Goal: Task Accomplishment & Management: Manage account settings

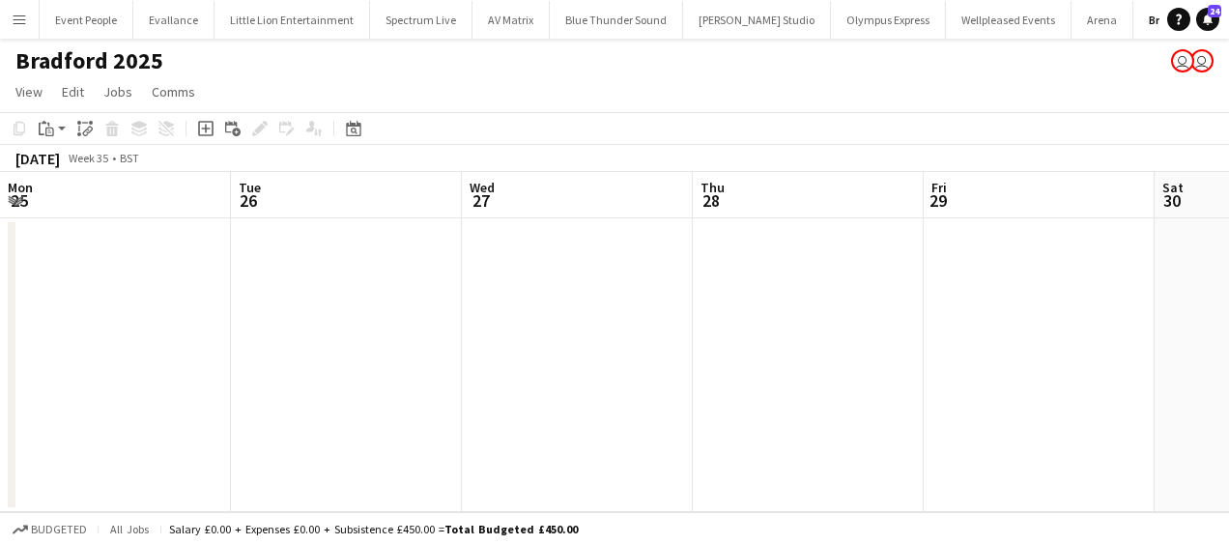
scroll to position [0, 445]
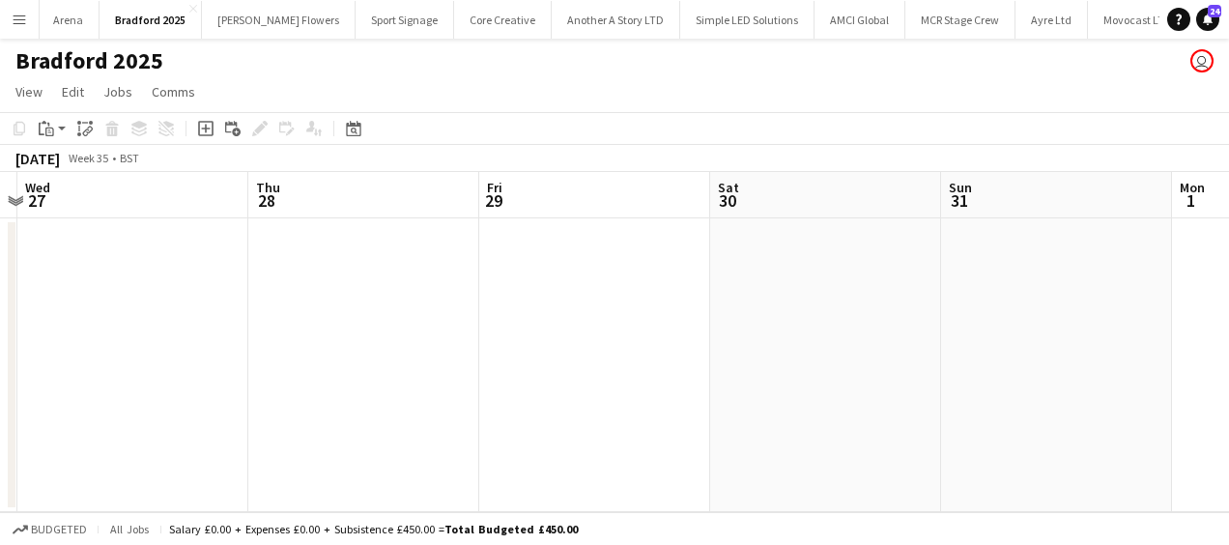
click at [25, 2] on button "Menu" at bounding box center [19, 19] width 39 height 39
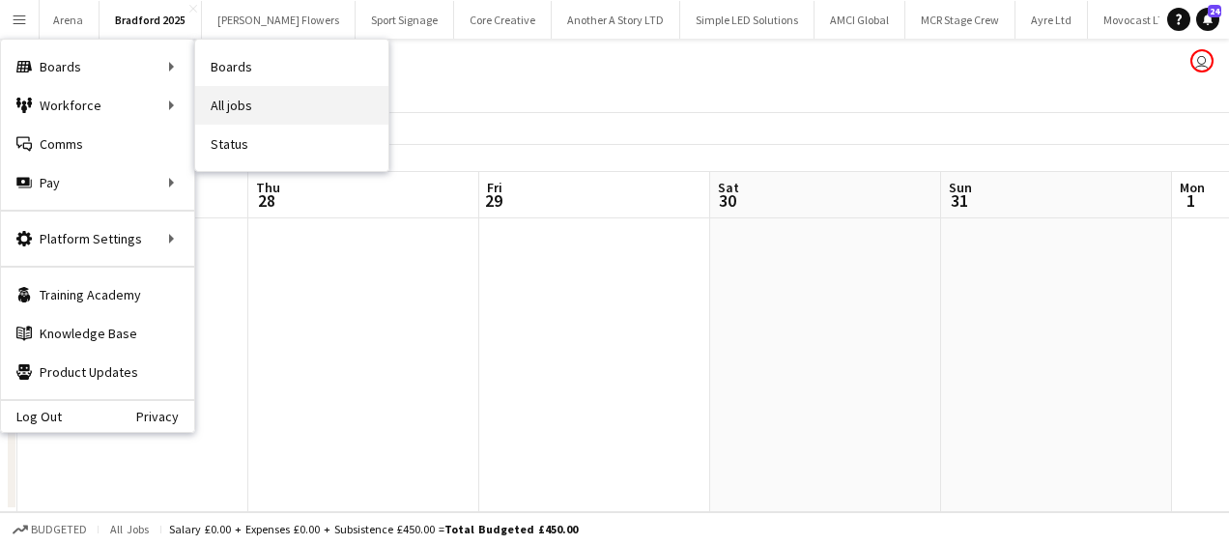
click at [261, 107] on link "All jobs" at bounding box center [291, 105] width 193 height 39
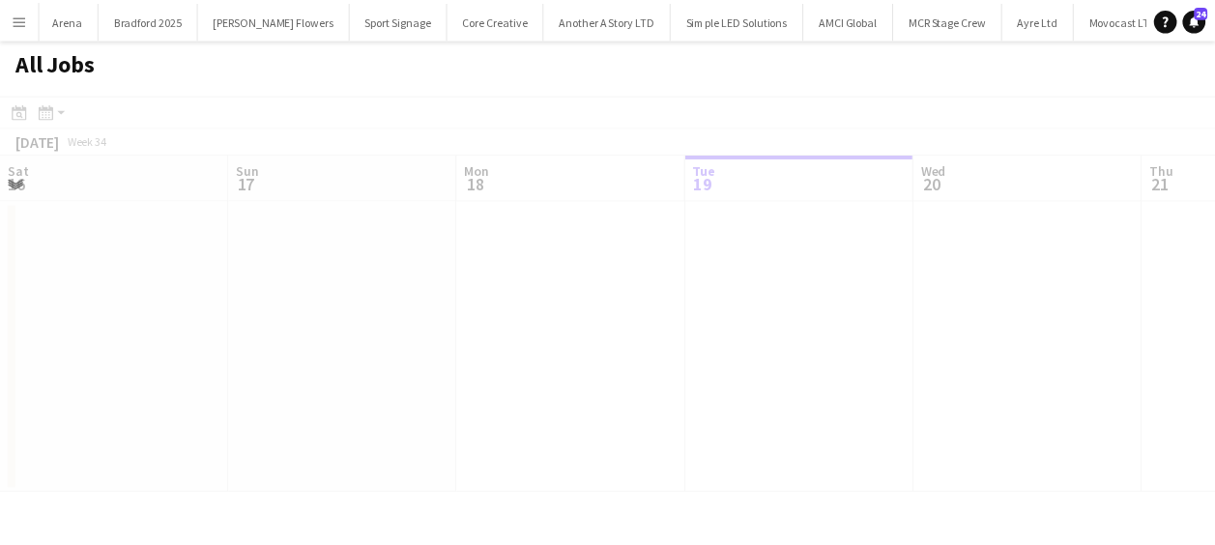
scroll to position [0, 462]
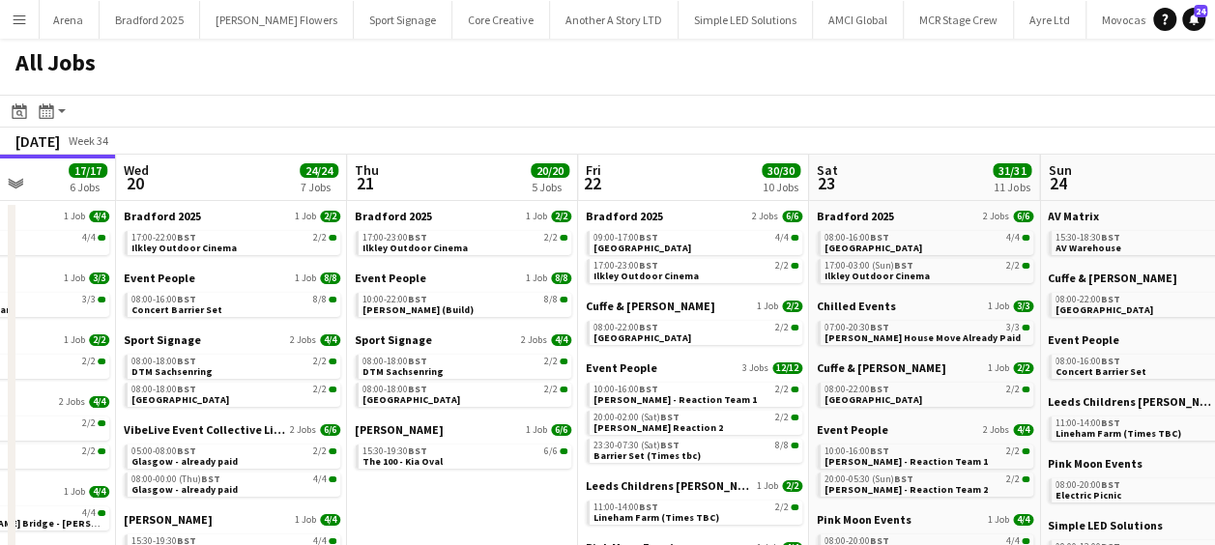
drag, startPoint x: 571, startPoint y: 390, endPoint x: 206, endPoint y: 370, distance: 365.9
click at [204, 372] on app-calendar-viewport "Sat 16 24/24 6 Jobs Sun 17 7/7 3 Jobs Mon 18 22/22 8 Jobs Tue 19 17/17 6 Jobs W…" at bounding box center [607, 468] width 1215 height 626
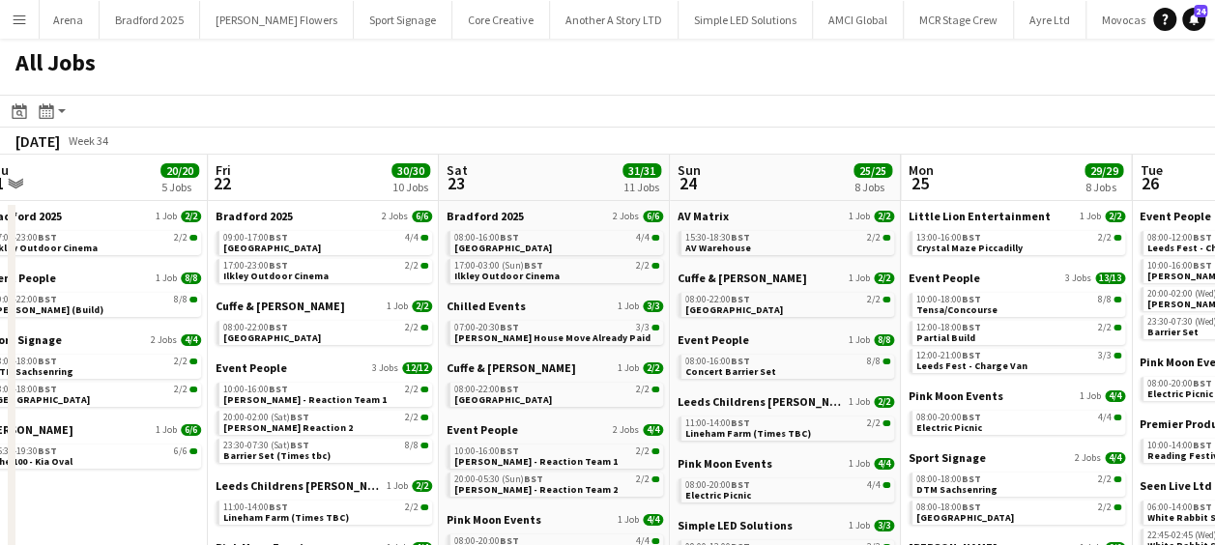
drag, startPoint x: 639, startPoint y: 368, endPoint x: 416, endPoint y: 354, distance: 223.7
click at [403, 365] on app-calendar-viewport "Mon 18 22/22 8 Jobs Tue 19 17/17 6 Jobs Wed 20 24/24 7 Jobs Thu 21 20/20 5 Jobs…" at bounding box center [607, 468] width 1215 height 626
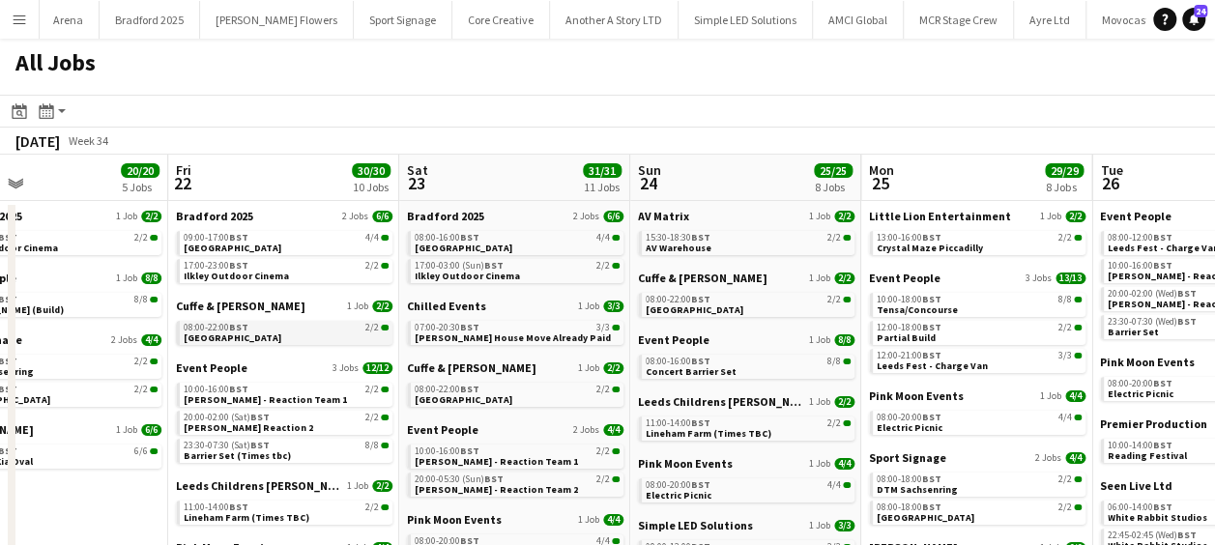
click at [253, 333] on span "[GEOGRAPHIC_DATA]" at bounding box center [233, 338] width 98 height 13
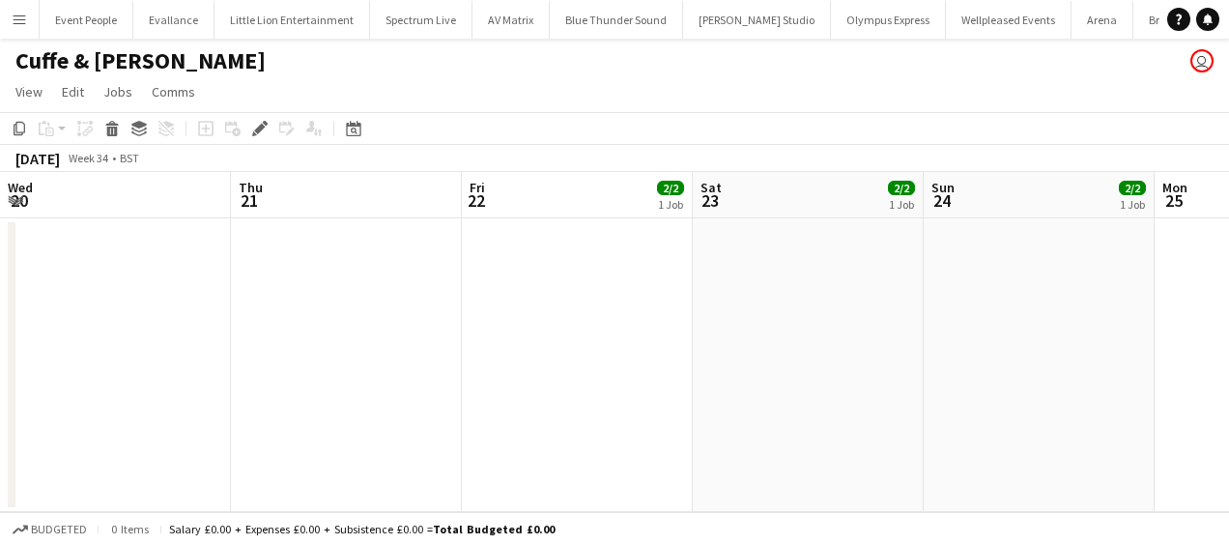
scroll to position [0, 545]
click at [263, 325] on app-calendar-viewport "Mon 18 Tue 19 Wed 20 Thu 21 Fri 22 2/2 1 Job Sat 23 2/2 1 Job Sun 24 2/2 1 Job …" at bounding box center [614, 342] width 1229 height 340
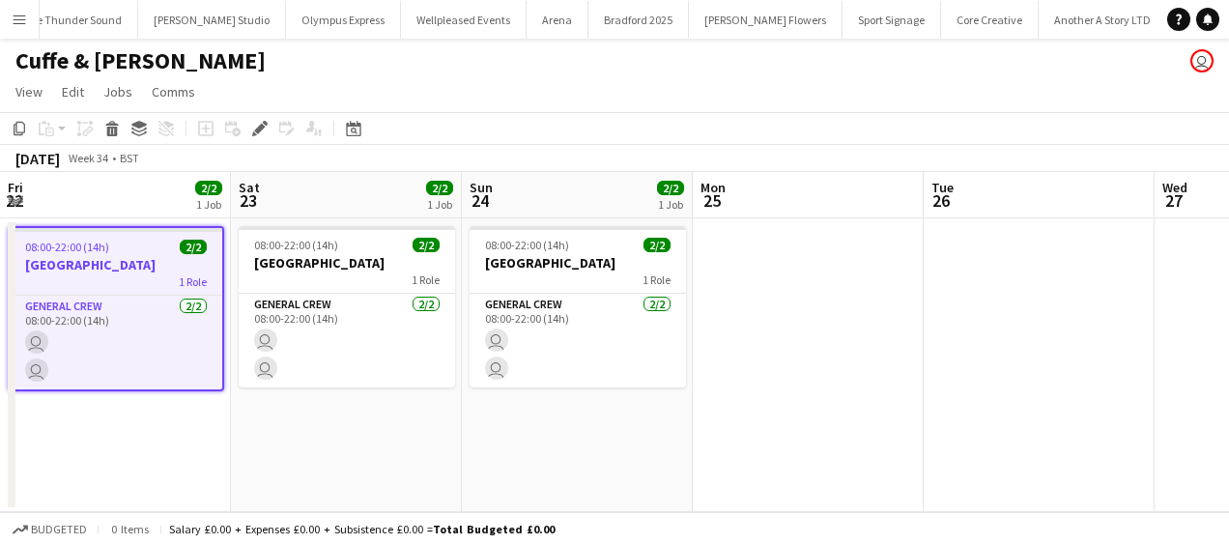
drag, startPoint x: 682, startPoint y: 336, endPoint x: 381, endPoint y: 335, distance: 301.6
click at [360, 334] on app-calendar-viewport "Wed 20 Thu 21 Fri 22 2/2 1 Job Sat 23 2/2 1 Job Sun 24 2/2 1 Job Mon 25 Tue 26 …" at bounding box center [614, 342] width 1229 height 340
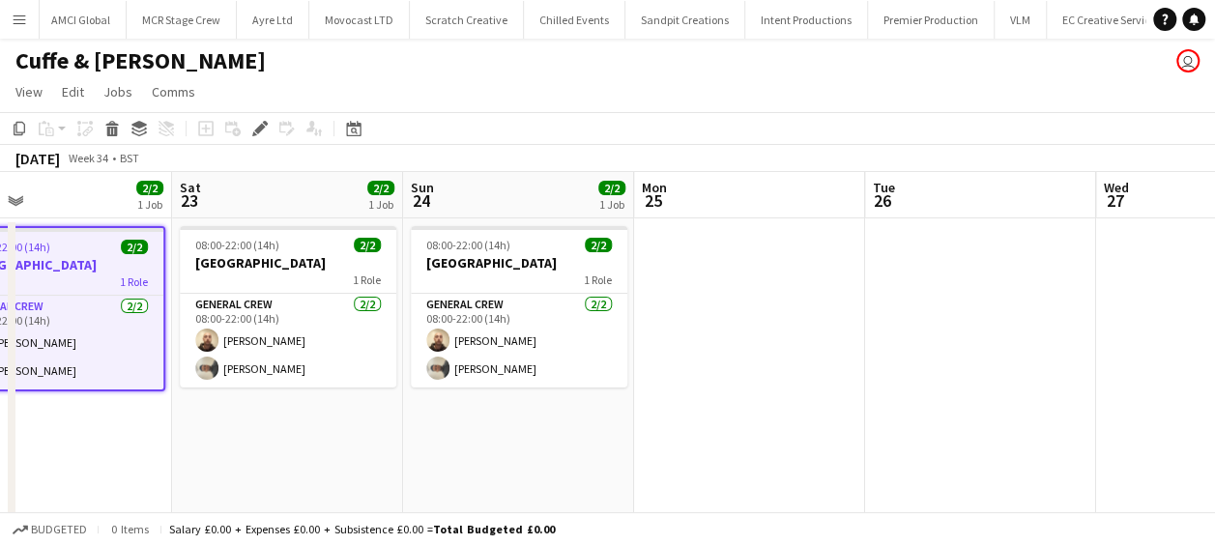
scroll to position [0, 0]
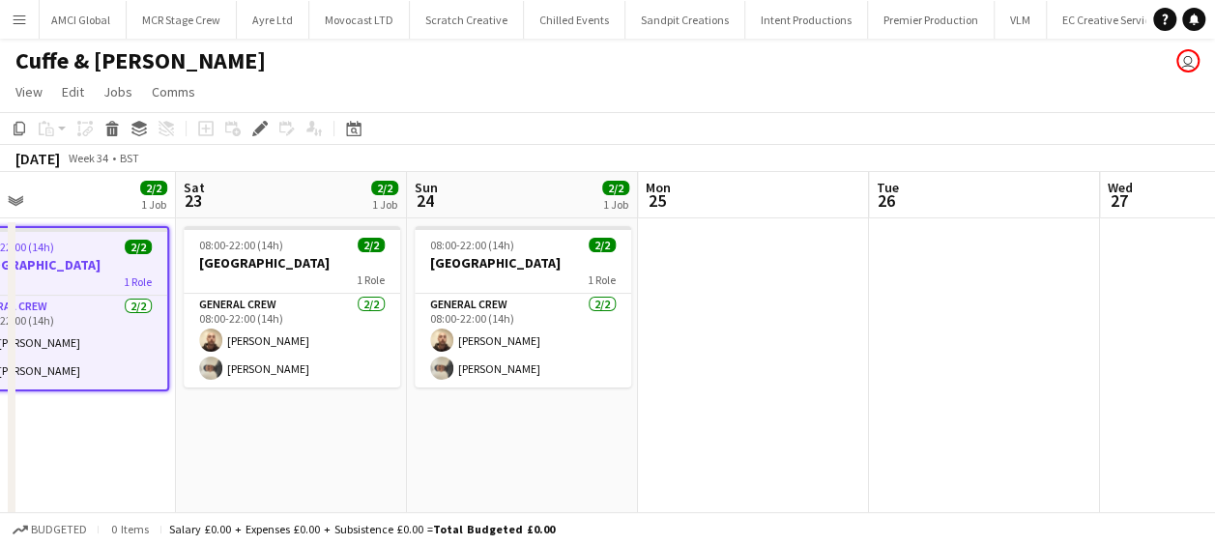
drag, startPoint x: 324, startPoint y: 402, endPoint x: 781, endPoint y: 400, distance: 457.2
click at [781, 400] on app-calendar-viewport "Wed 20 Thu 21 Fri 22 2/2 1 Job Sat 23 2/2 1 Job Sun 24 2/2 1 Job Mon 25 Tue 26 …" at bounding box center [607, 361] width 1215 height 379
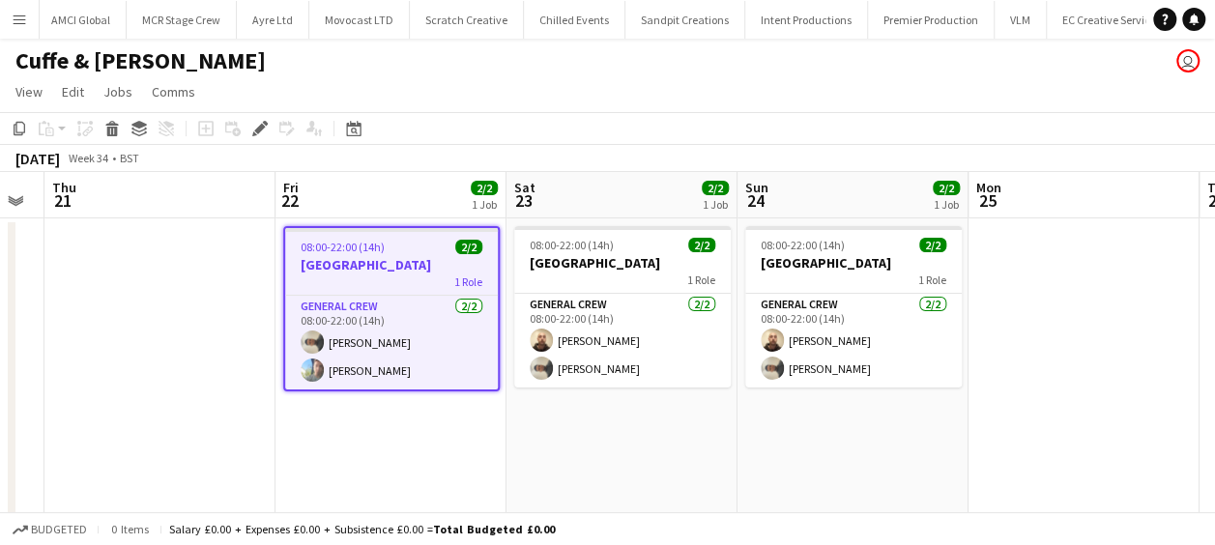
drag, startPoint x: 459, startPoint y: 407, endPoint x: 786, endPoint y: 407, distance: 326.7
click at [786, 406] on app-calendar-viewport "Tue 19 Wed 20 Thu 21 Fri 22 2/2 1 Job Sat 23 2/2 1 Job Sun 24 2/2 1 Job Mon 25 …" at bounding box center [607, 361] width 1215 height 379
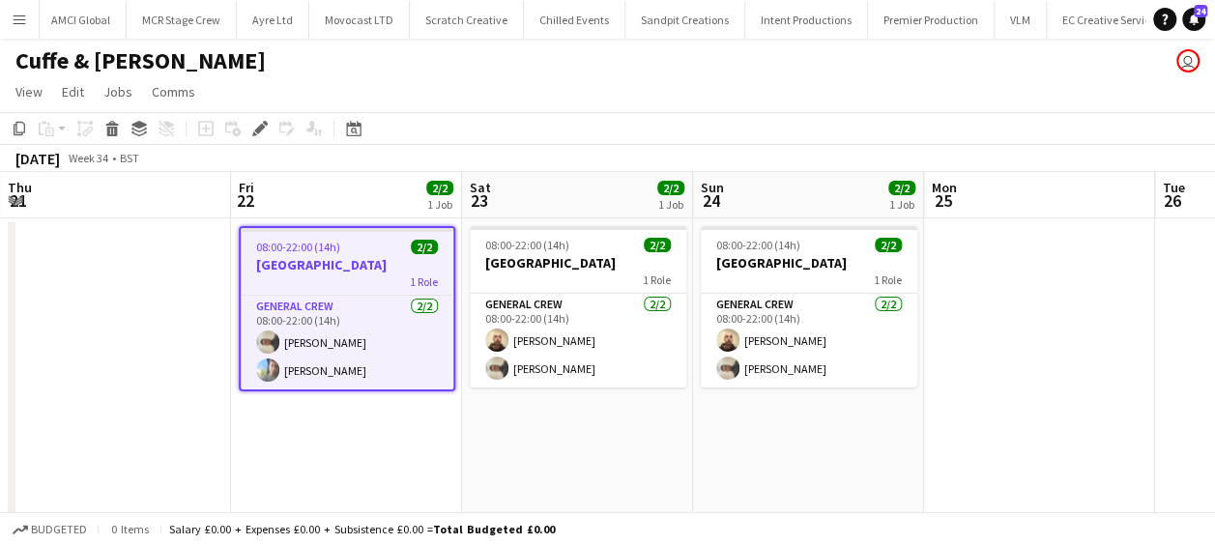
click at [799, 425] on app-calendar-viewport "Tue 19 Wed 20 Thu 21 Fri 22 2/2 1 Job Sat 23 2/2 1 Job Sun 24 2/2 1 Job Mon 25 …" at bounding box center [607, 361] width 1215 height 379
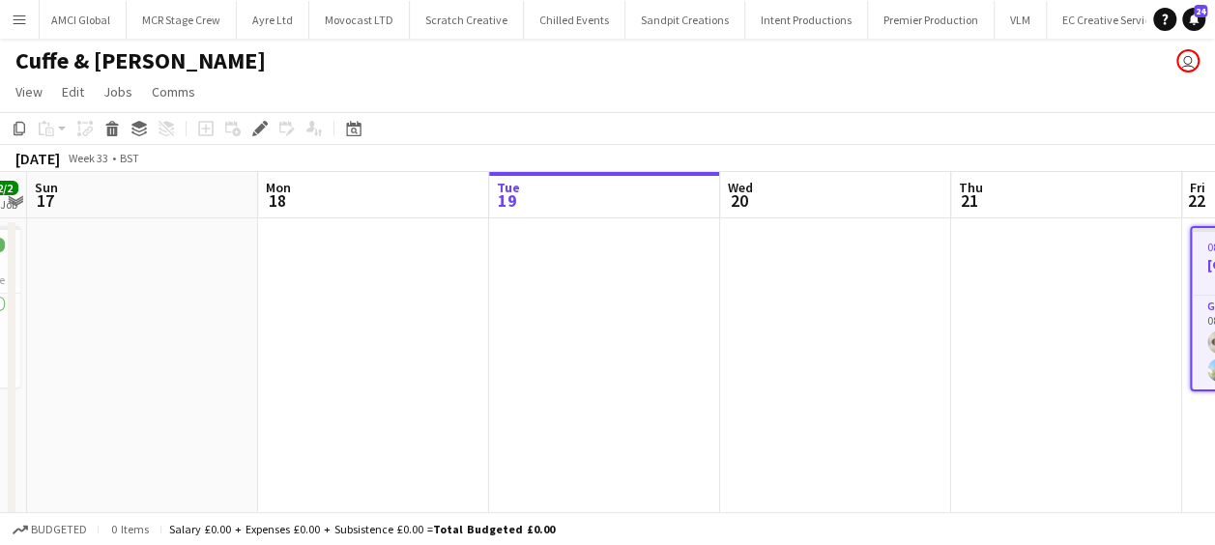
drag, startPoint x: 912, startPoint y: 439, endPoint x: 964, endPoint y: 441, distance: 51.3
click at [964, 441] on app-calendar-viewport "Fri 15 Sat 16 2/2 1 Job Sun 17 Mon 18 Tue 19 Wed 20 Thu 21 Fri 22 2/2 1 Job Sat…" at bounding box center [607, 361] width 1215 height 379
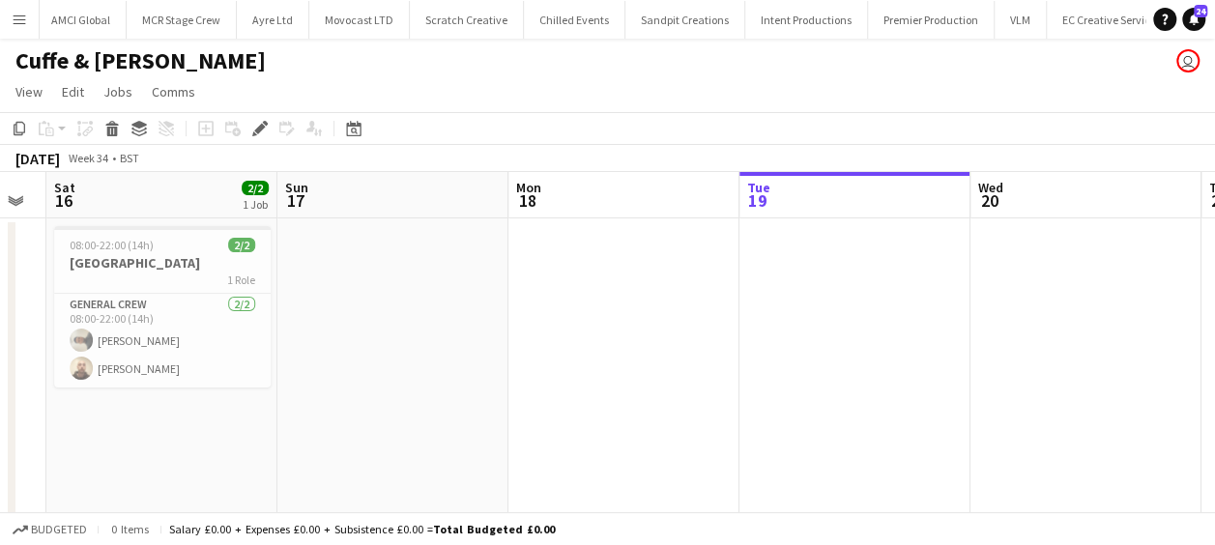
drag, startPoint x: 537, startPoint y: 431, endPoint x: 917, endPoint y: 433, distance: 379.9
click at [910, 433] on app-calendar-viewport "Thu 14 Fri 15 Sat 16 2/2 1 Job Sun 17 Mon 18 Tue 19 Wed 20 Thu 21 Fri 22 2/2 1 …" at bounding box center [607, 361] width 1215 height 379
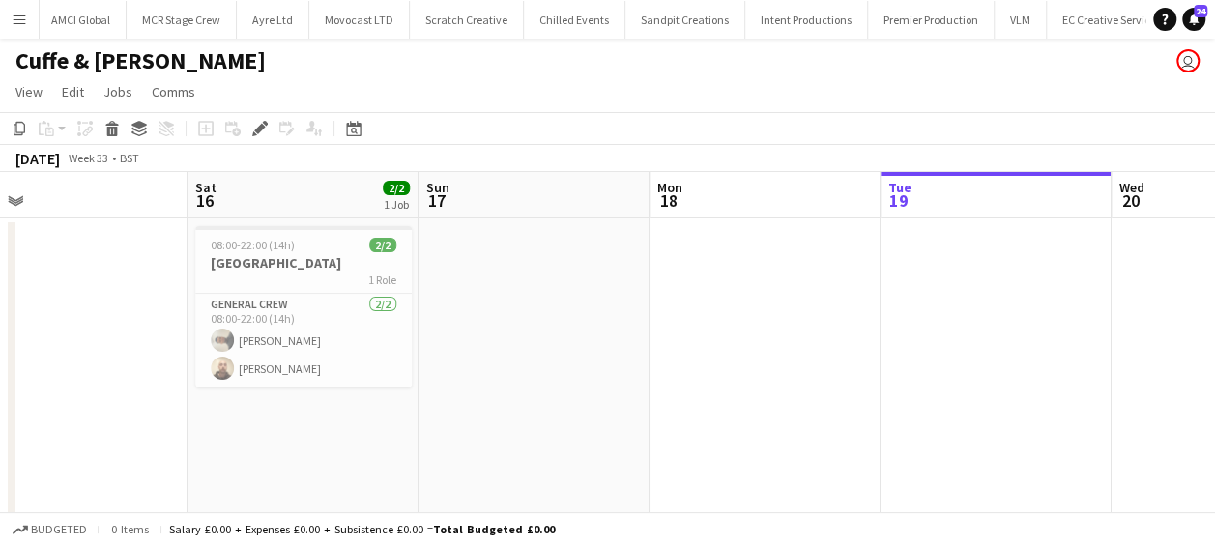
drag, startPoint x: 487, startPoint y: 431, endPoint x: 632, endPoint y: 435, distance: 145.0
click at [706, 431] on app-calendar-viewport "Wed 13 Thu 14 Fri 15 Sat 16 2/2 1 Job Sun 17 Mon 18 Tue 19 Wed 20 Thu 21 Fri 22…" at bounding box center [607, 361] width 1215 height 379
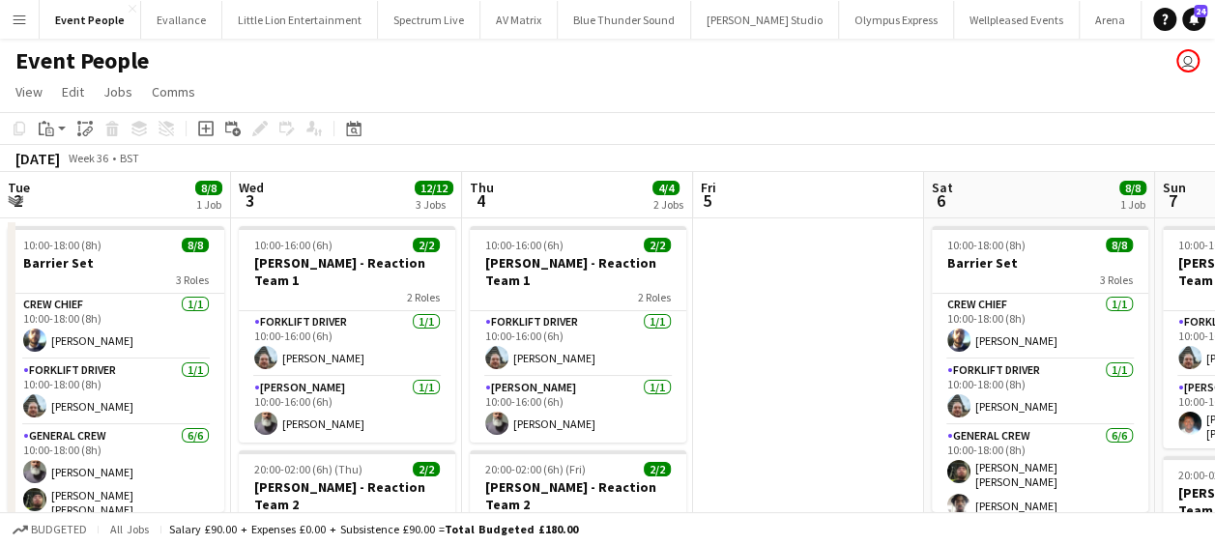
scroll to position [0, 572]
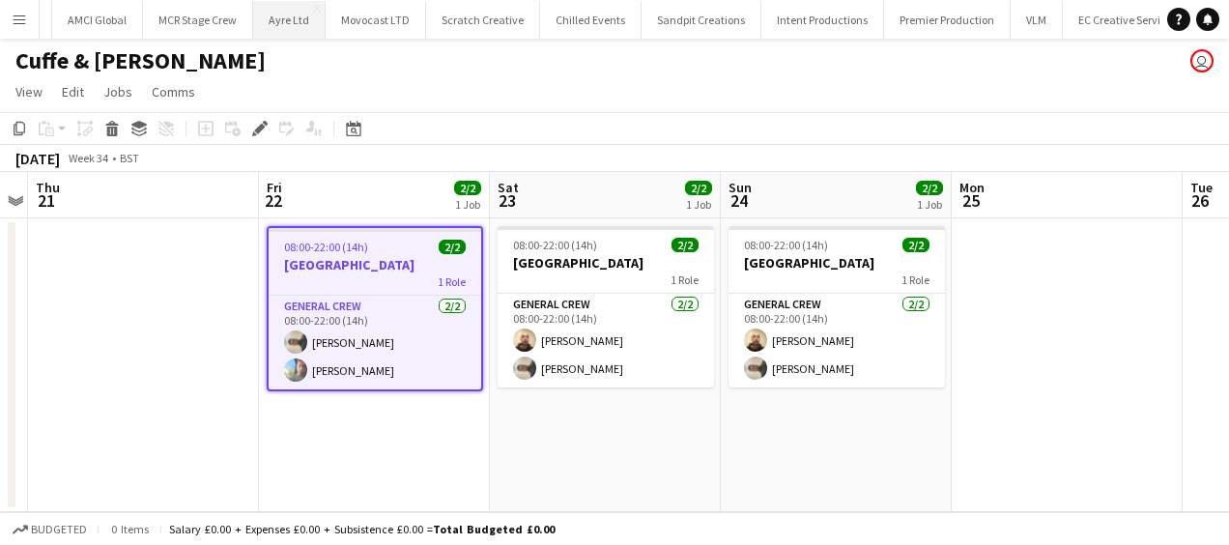
scroll to position [0, 1803]
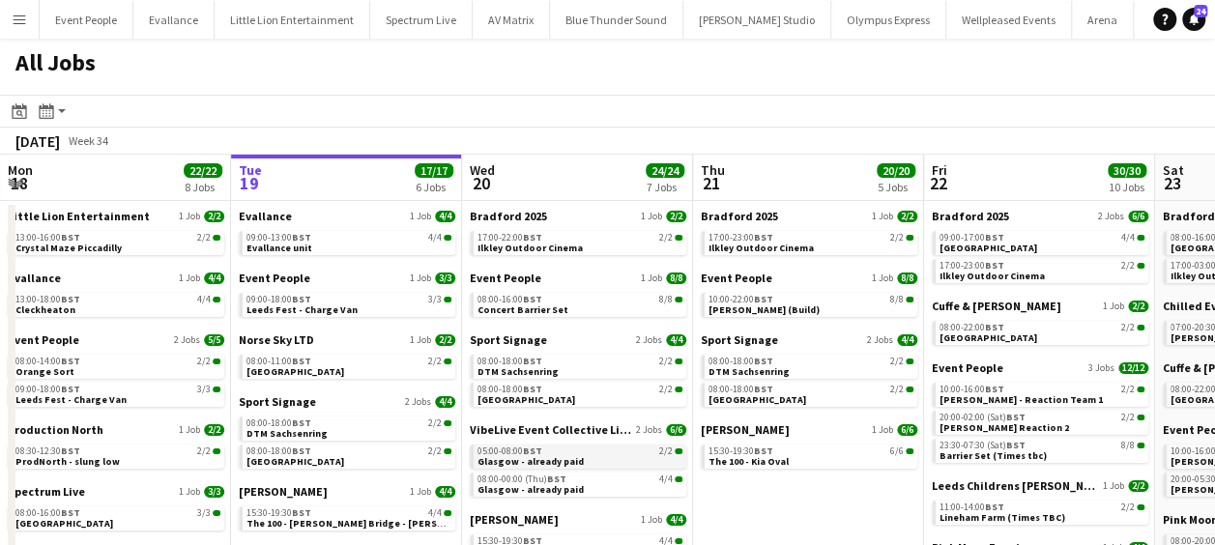
scroll to position [97, 0]
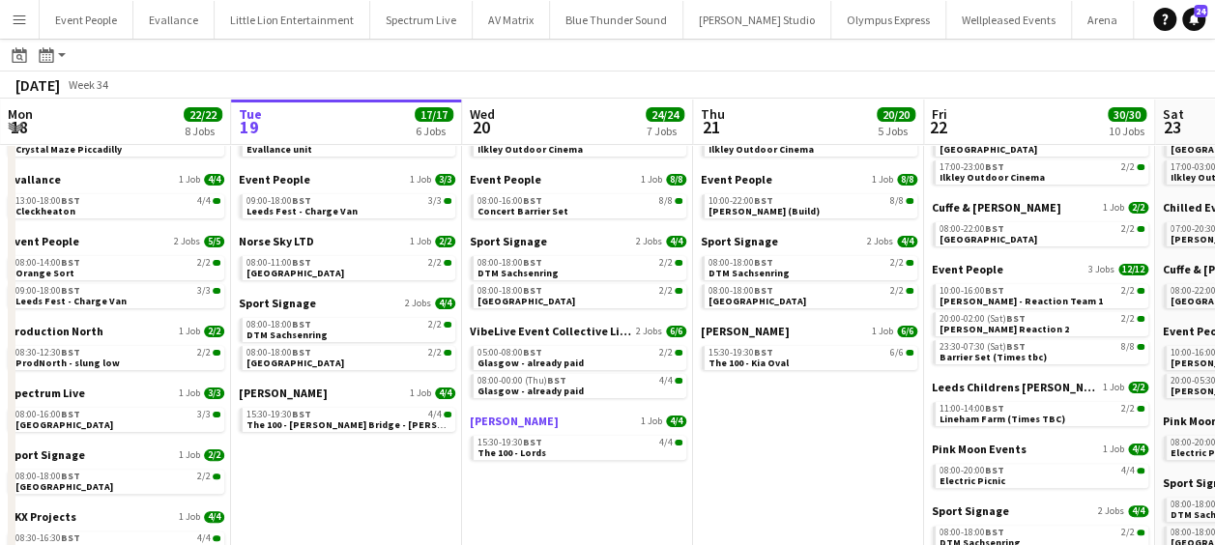
click at [505, 419] on span "[PERSON_NAME]" at bounding box center [514, 421] width 89 height 14
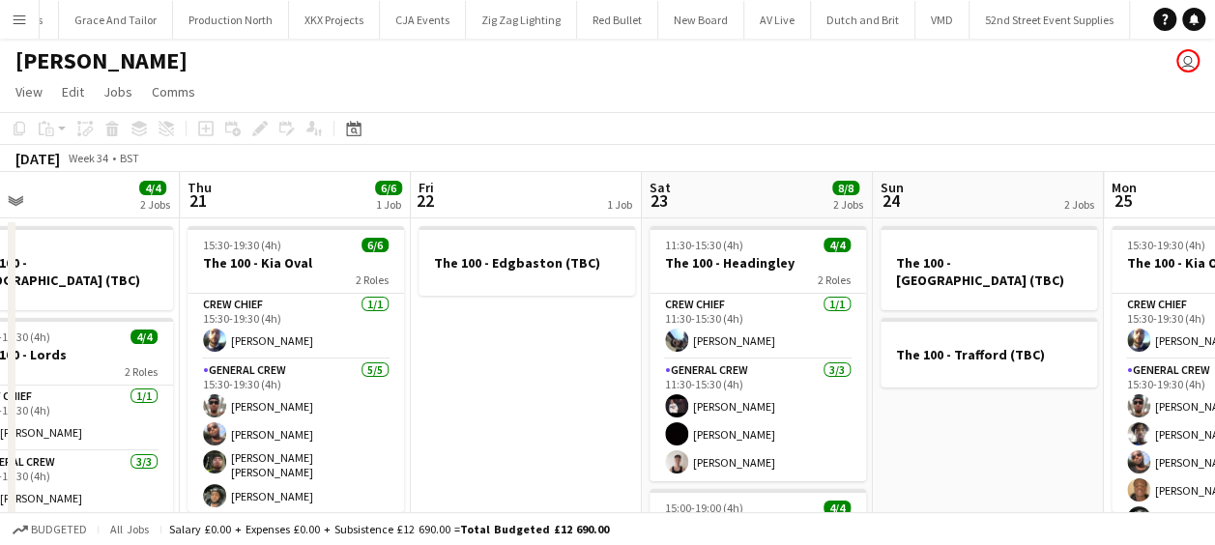
drag, startPoint x: 679, startPoint y: 372, endPoint x: 29, endPoint y: 364, distance: 650.5
click at [22, 365] on app-calendar-viewport "Mon 18 1 Job Tue 19 4/4 1 Job Wed 20 4/4 2 Jobs Thu 21 6/6 1 Job Fri 22 1 Job S…" at bounding box center [607, 502] width 1215 height 661
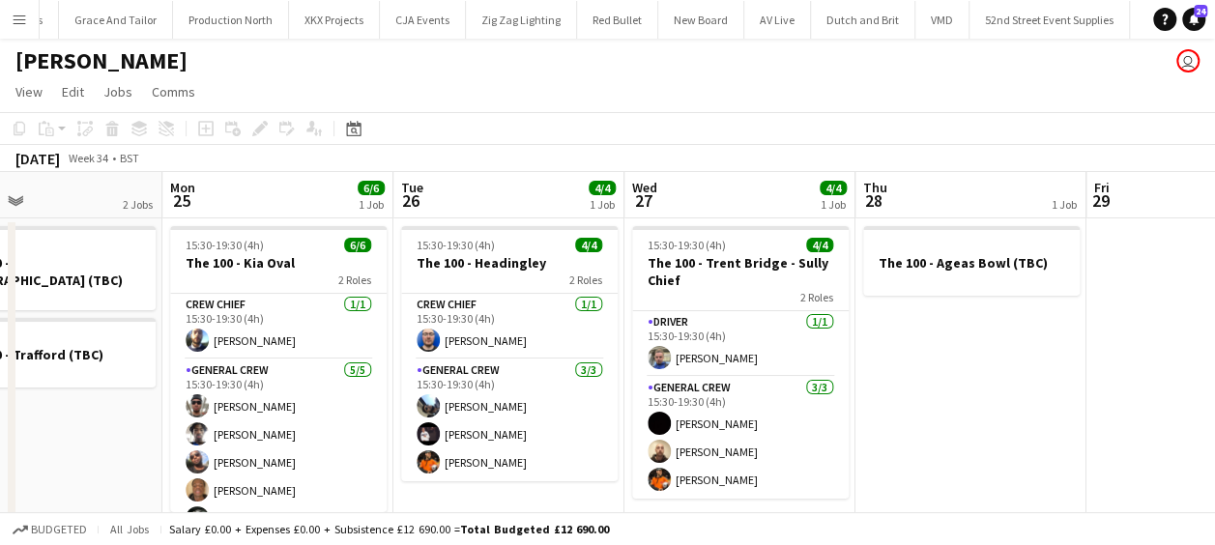
drag, startPoint x: 429, startPoint y: 367, endPoint x: 237, endPoint y: 367, distance: 192.3
click at [237, 367] on app-calendar-viewport "Fri 22 1 Job Sat 23 8/8 2 Jobs Sun 24 2 Jobs Mon 25 6/6 1 Job Tue 26 4/4 1 Job …" at bounding box center [607, 502] width 1215 height 661
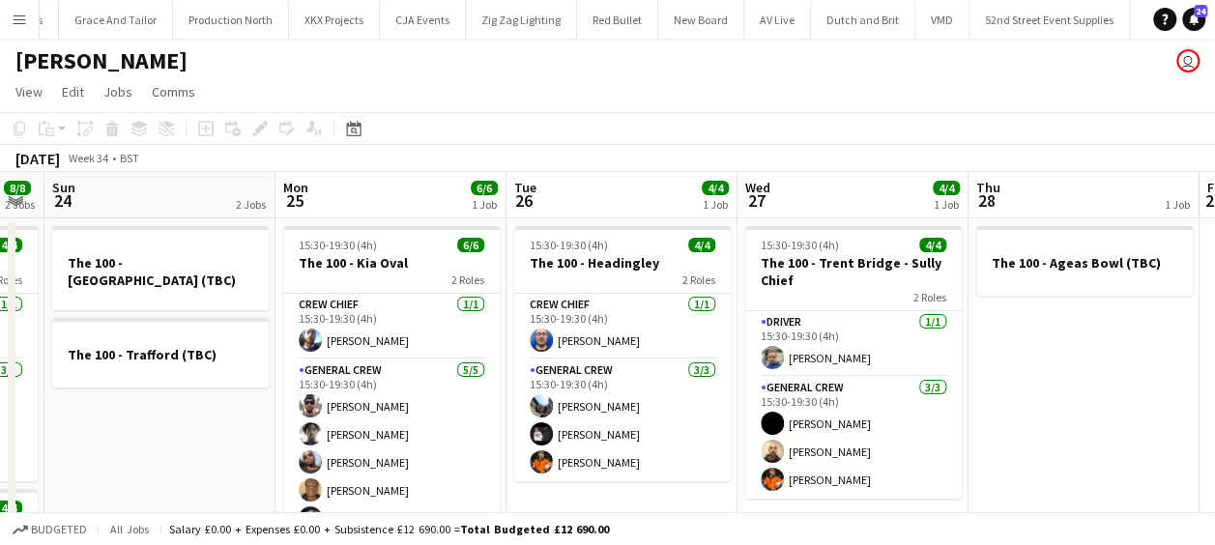
scroll to position [0, 408]
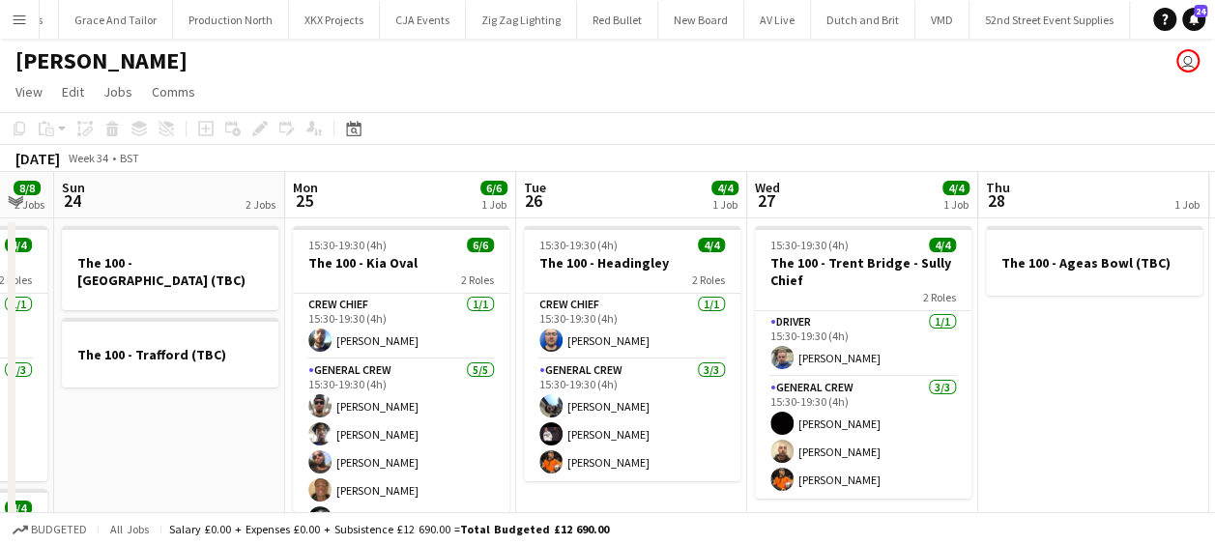
drag, startPoint x: 237, startPoint y: 367, endPoint x: 360, endPoint y: 371, distance: 122.8
click at [360, 371] on app-calendar-viewport "Fri 22 1 Job Sat 23 8/8 2 Jobs Sun 24 2 Jobs Mon 25 6/6 1 Job Tue 26 4/4 1 Job …" at bounding box center [607, 502] width 1215 height 661
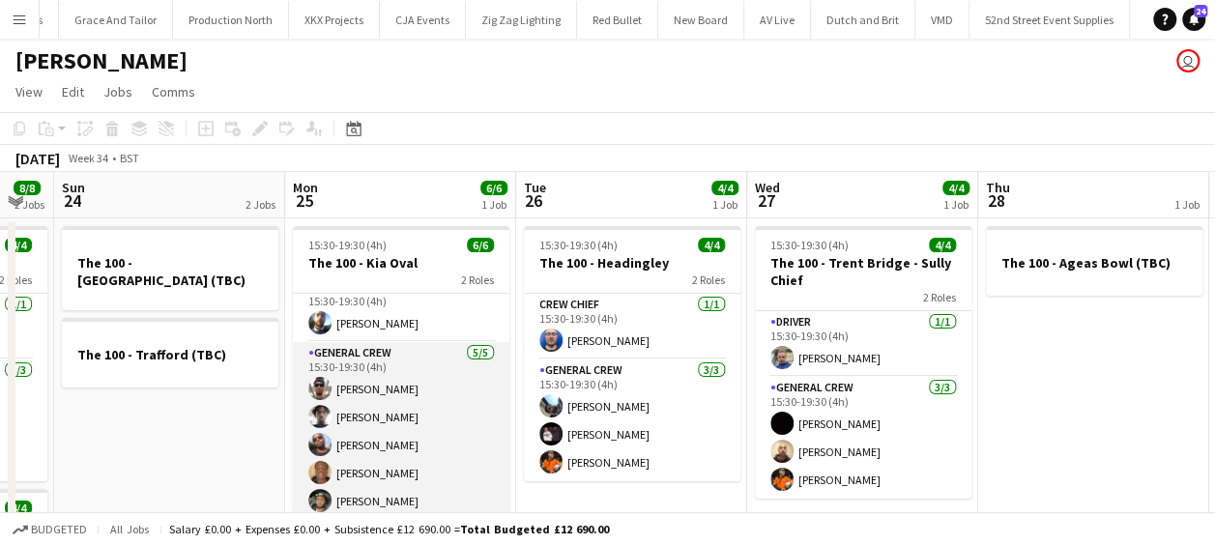
scroll to position [24, 0]
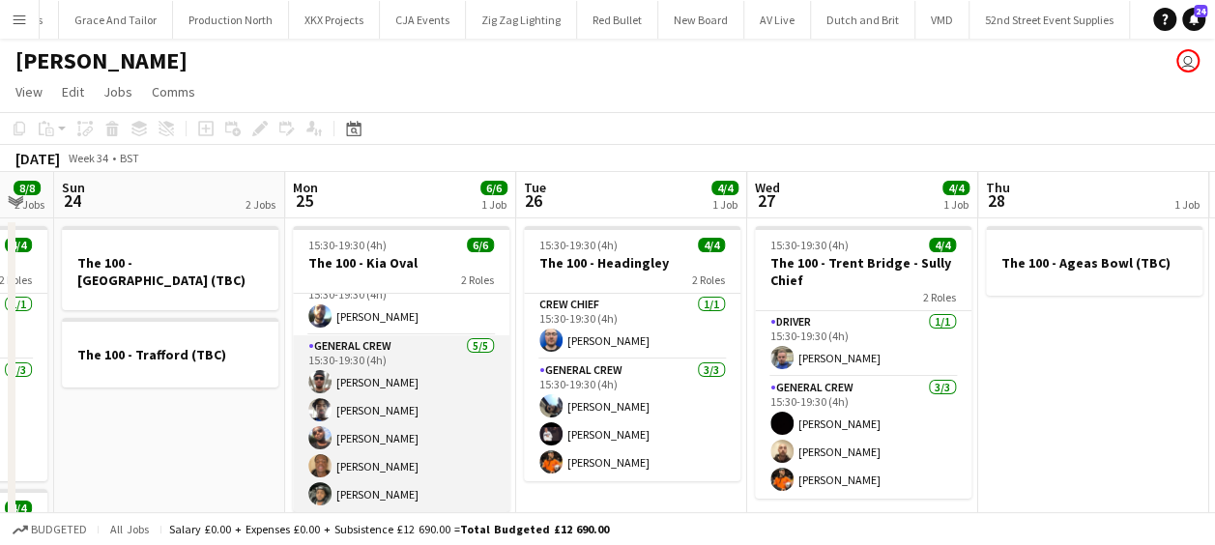
click at [381, 433] on app-card-role "General Crew [DATE] 15:30-19:30 (4h) [PERSON_NAME] [PERSON_NAME] [PERSON_NAME] …" at bounding box center [401, 424] width 217 height 178
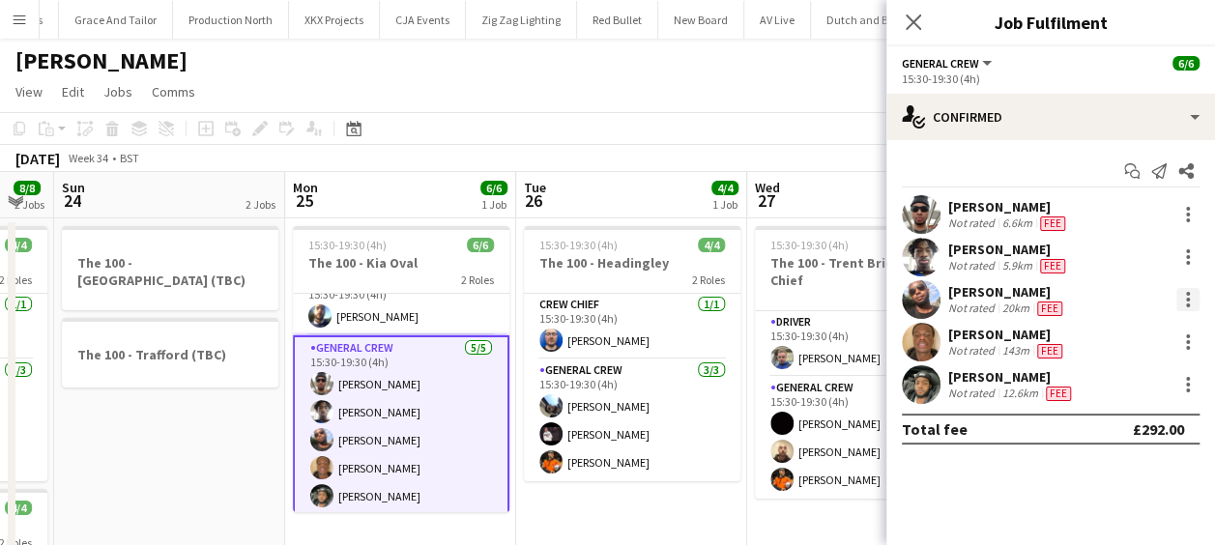
click at [1191, 301] on div at bounding box center [1187, 299] width 23 height 23
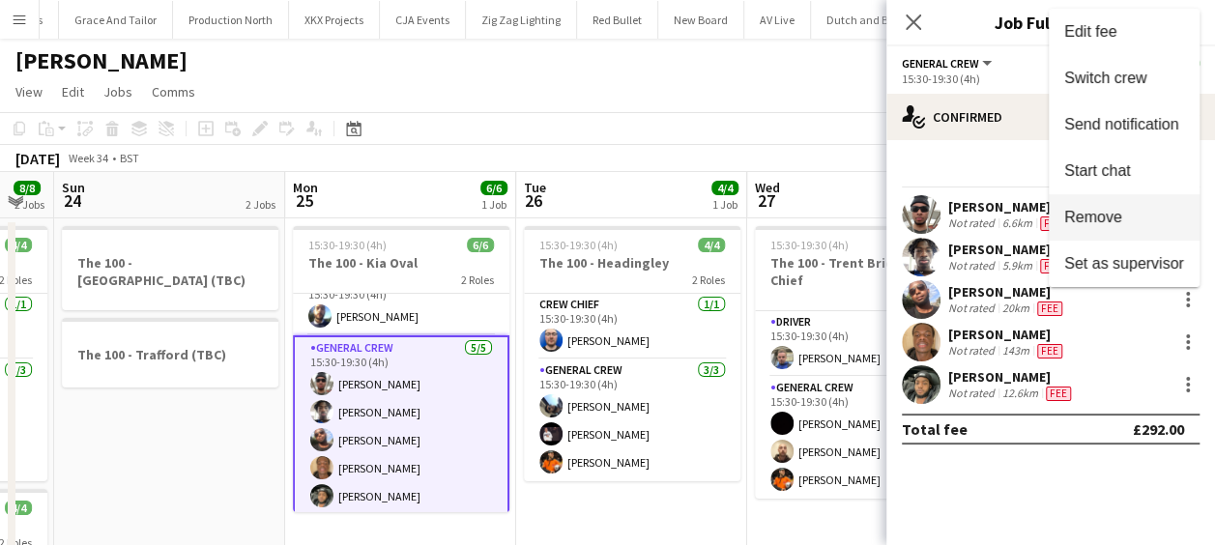
click at [1115, 218] on span "Remove" at bounding box center [1093, 217] width 58 height 16
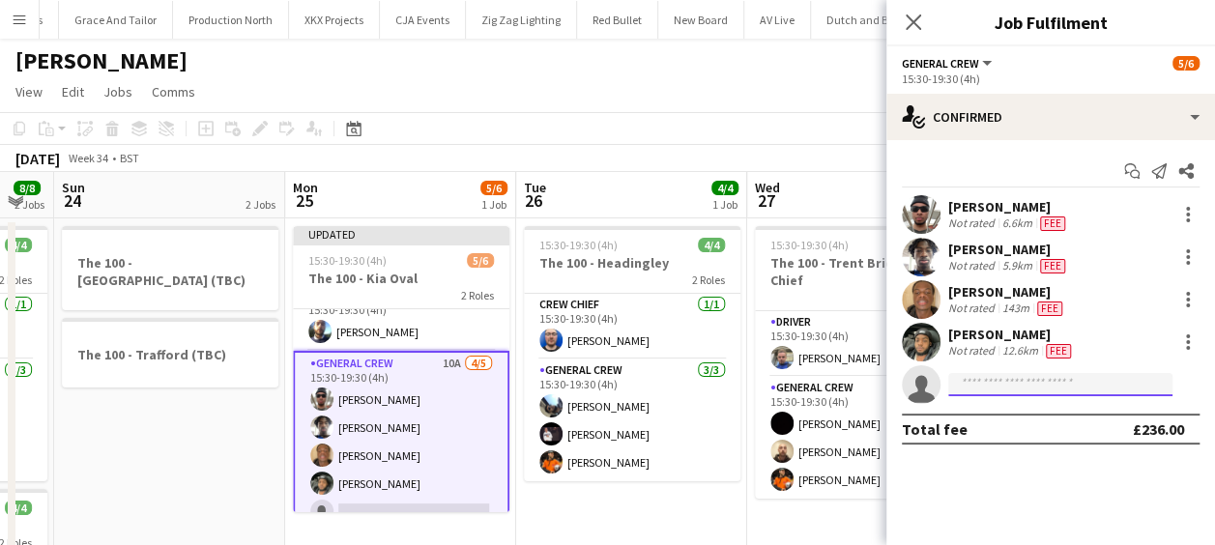
click at [986, 381] on input at bounding box center [1060, 384] width 224 height 23
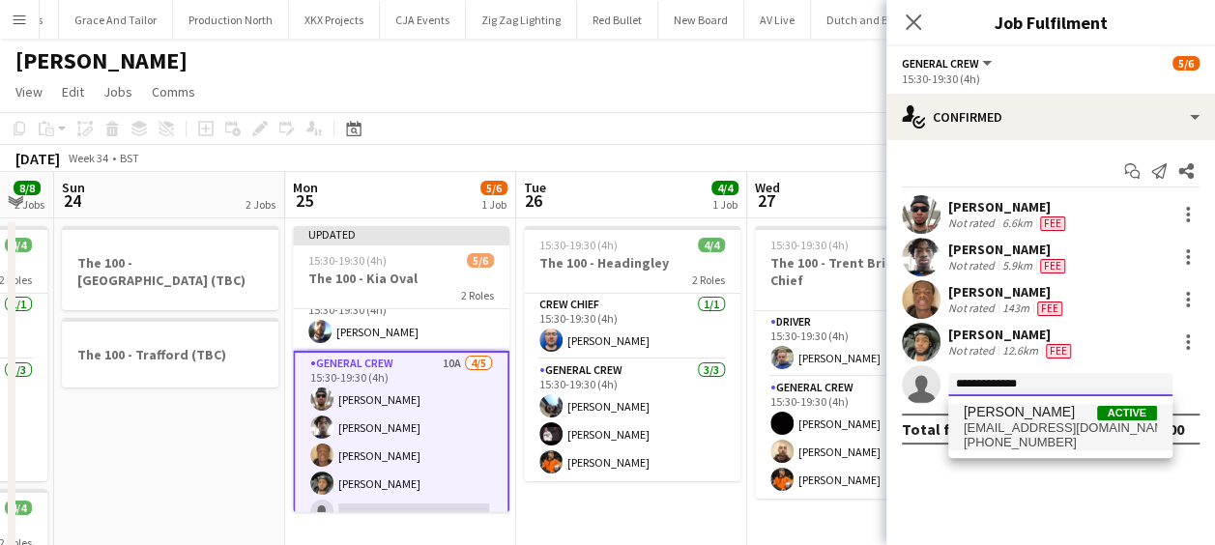
type input "**********"
click at [1052, 421] on span "[EMAIL_ADDRESS][DOMAIN_NAME]" at bounding box center [1060, 427] width 193 height 15
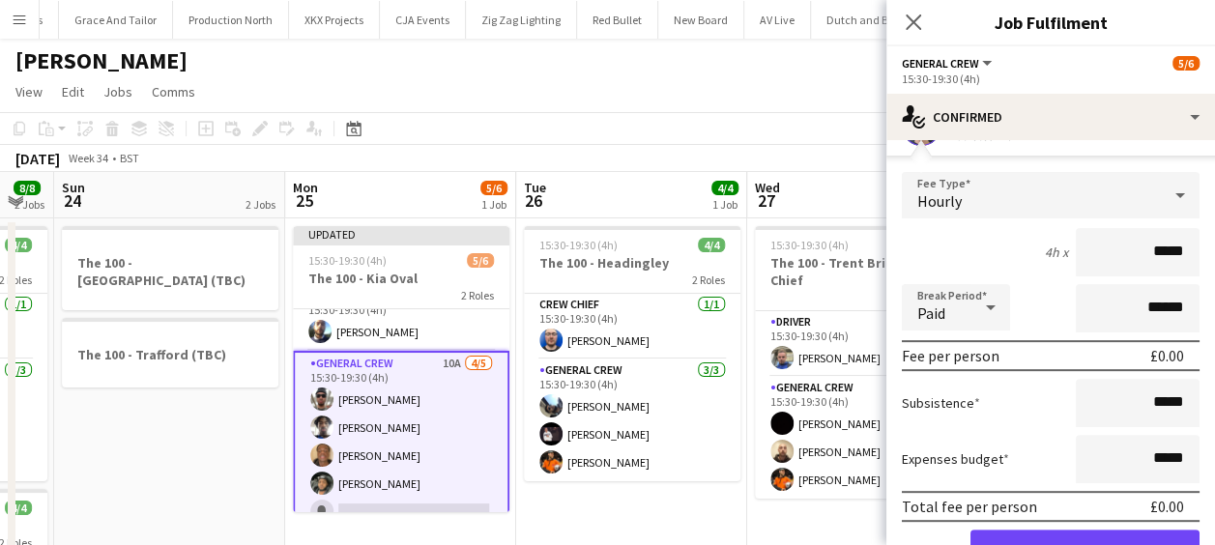
scroll to position [290, 0]
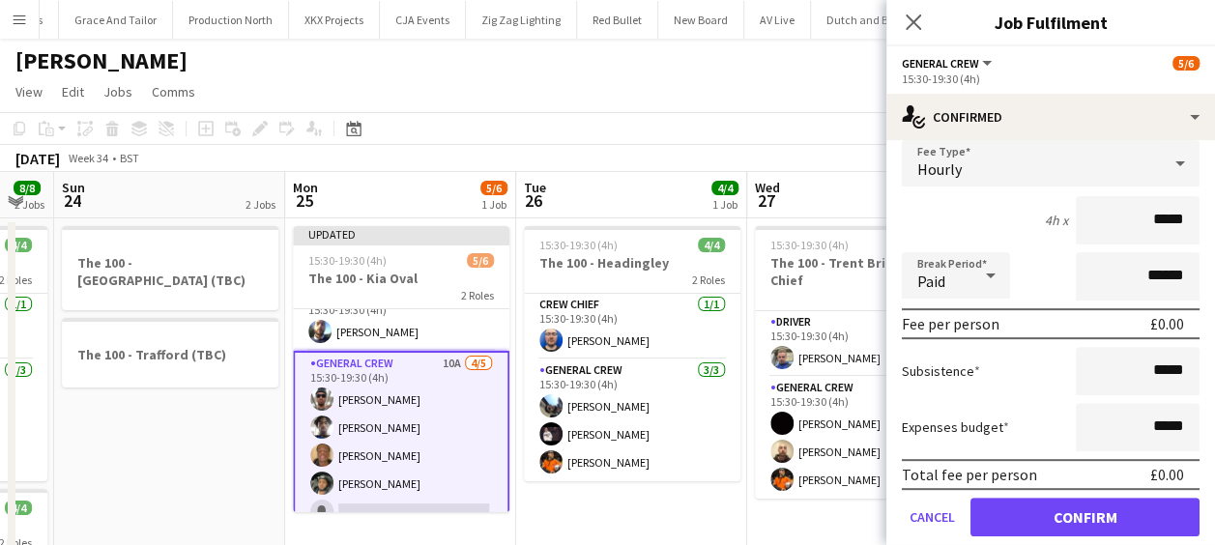
drag, startPoint x: 1119, startPoint y: 228, endPoint x: 1228, endPoint y: 226, distance: 109.2
click at [1215, 226] on html "Menu Boards Boards Boards All jobs Status Workforce Workforce My Workforce Recr…" at bounding box center [607, 433] width 1215 height 866
type input "******"
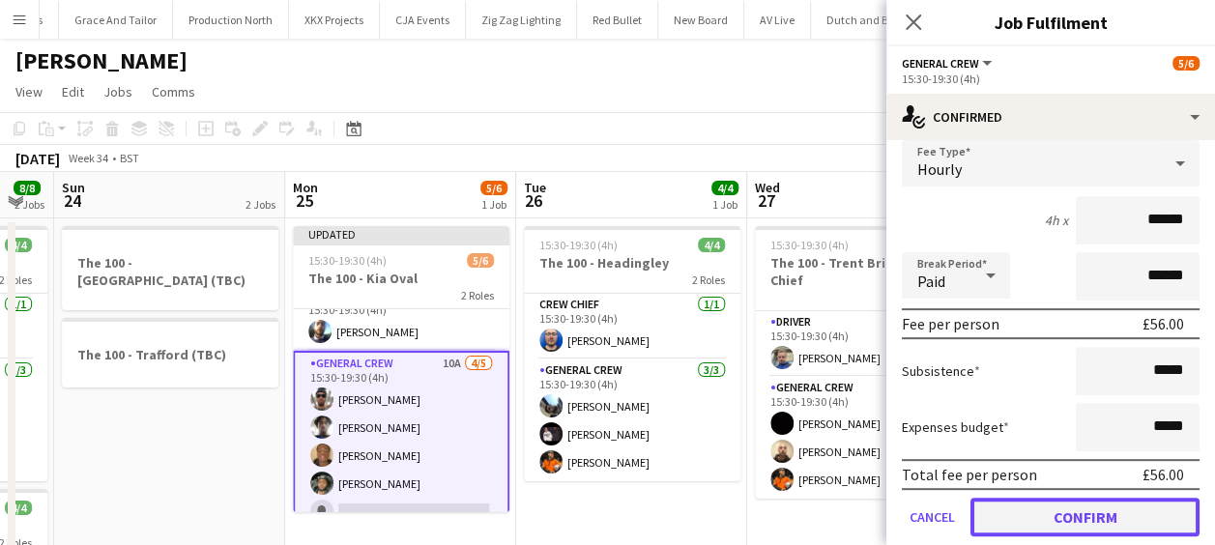
click at [1118, 522] on button "Confirm" at bounding box center [1084, 517] width 229 height 39
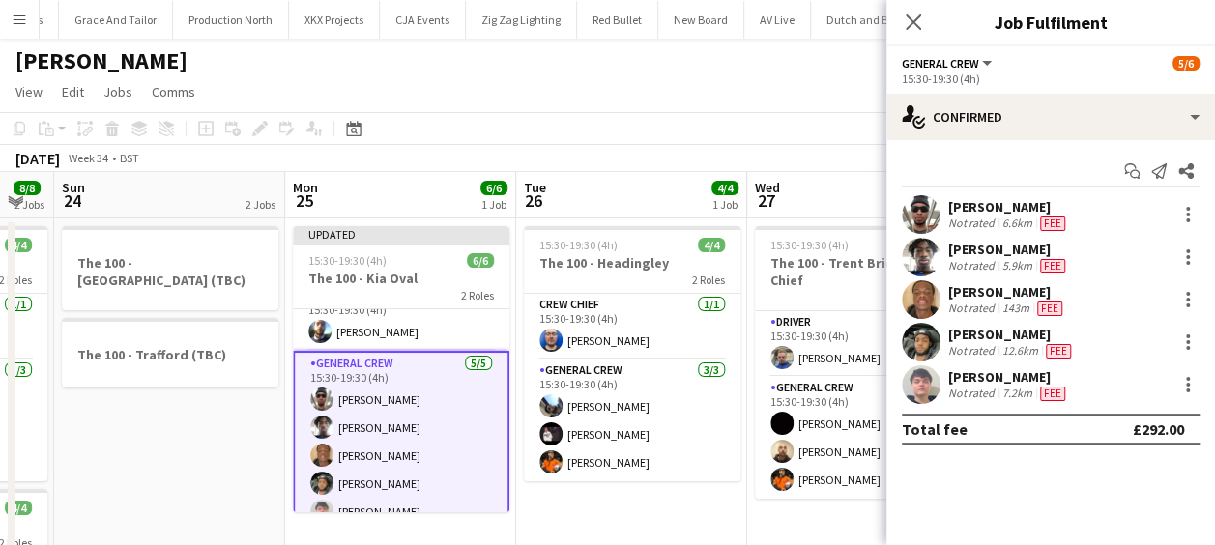
scroll to position [0, 0]
click at [918, 21] on icon "Close pop-in" at bounding box center [913, 22] width 18 height 18
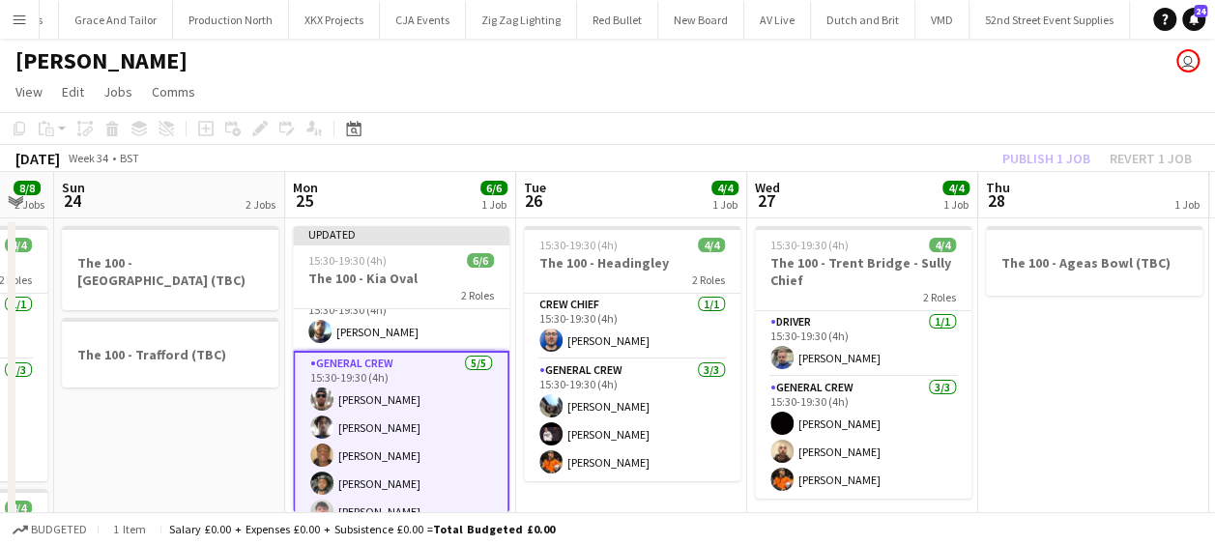
click at [1043, 389] on app-date-cell "The 100 - Ageas Bowl (TBC)" at bounding box center [1093, 525] width 231 height 615
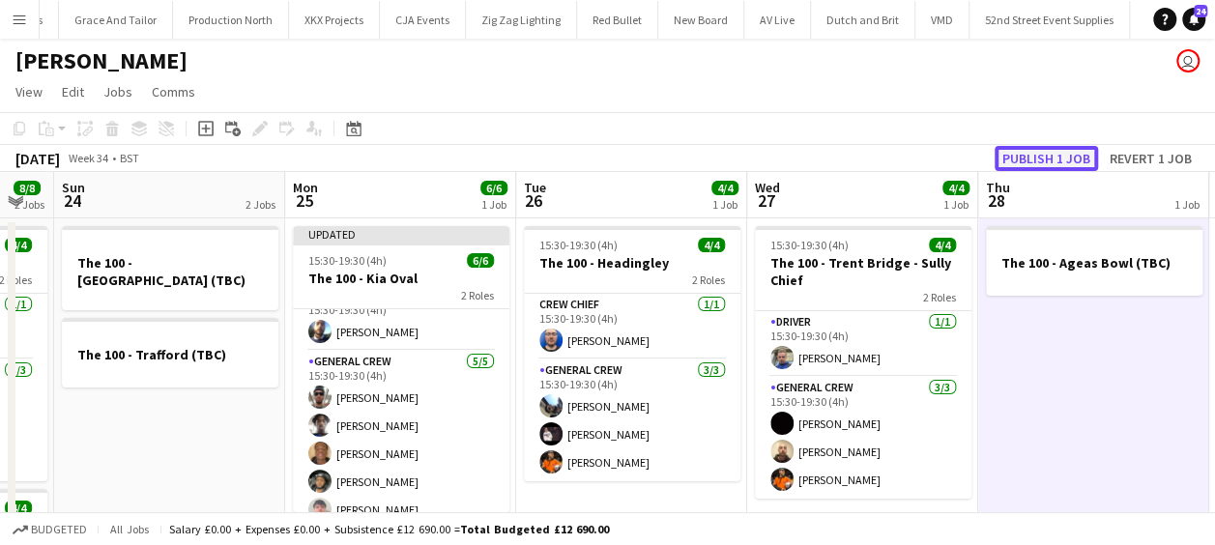
click at [1048, 157] on button "Publish 1 job" at bounding box center [1046, 158] width 103 height 25
